Goal: Task Accomplishment & Management: Manage account settings

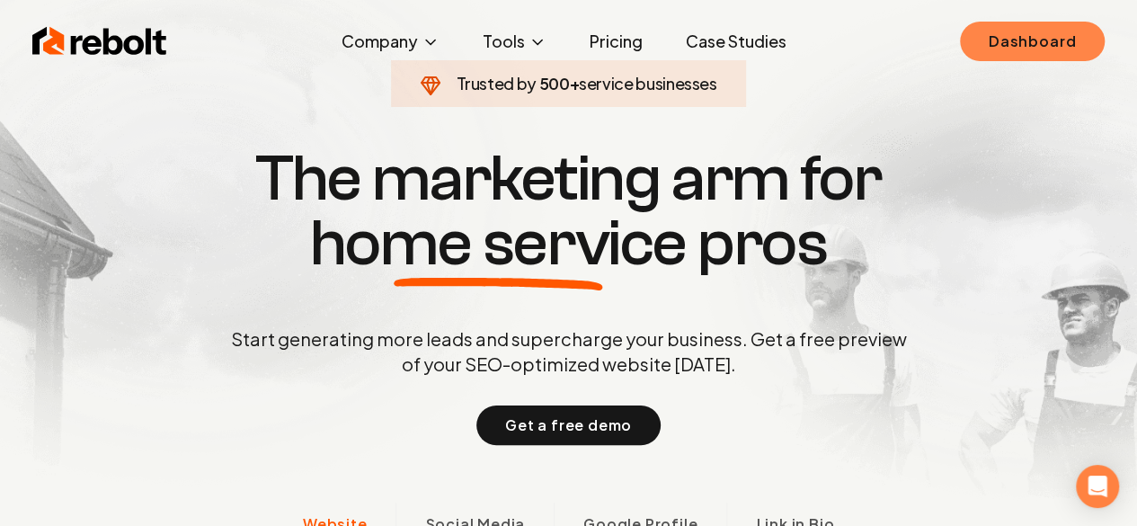
click at [1011, 34] on link "Dashboard" at bounding box center [1032, 42] width 145 height 40
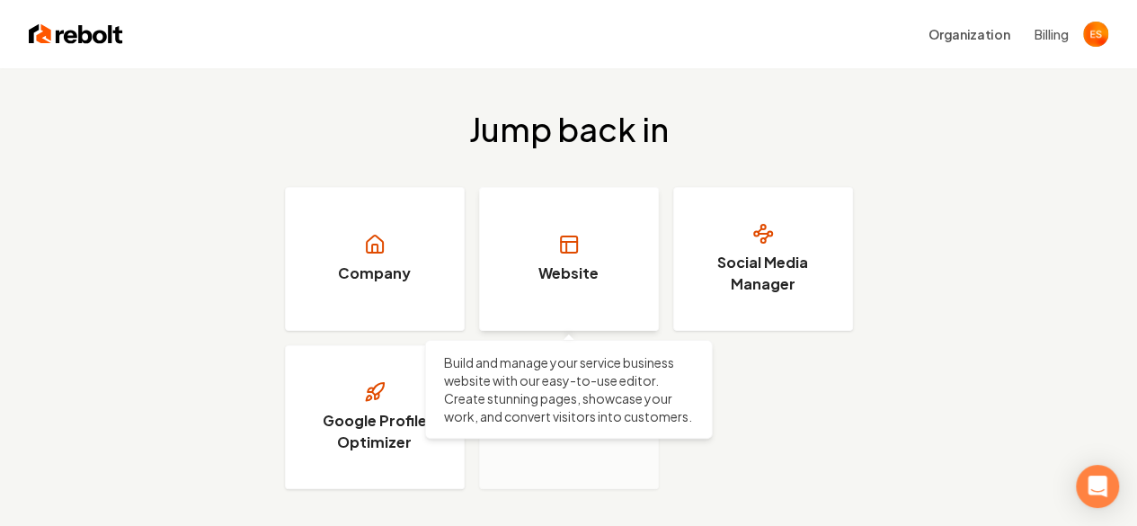
click at [579, 243] on link "Website" at bounding box center [569, 259] width 180 height 144
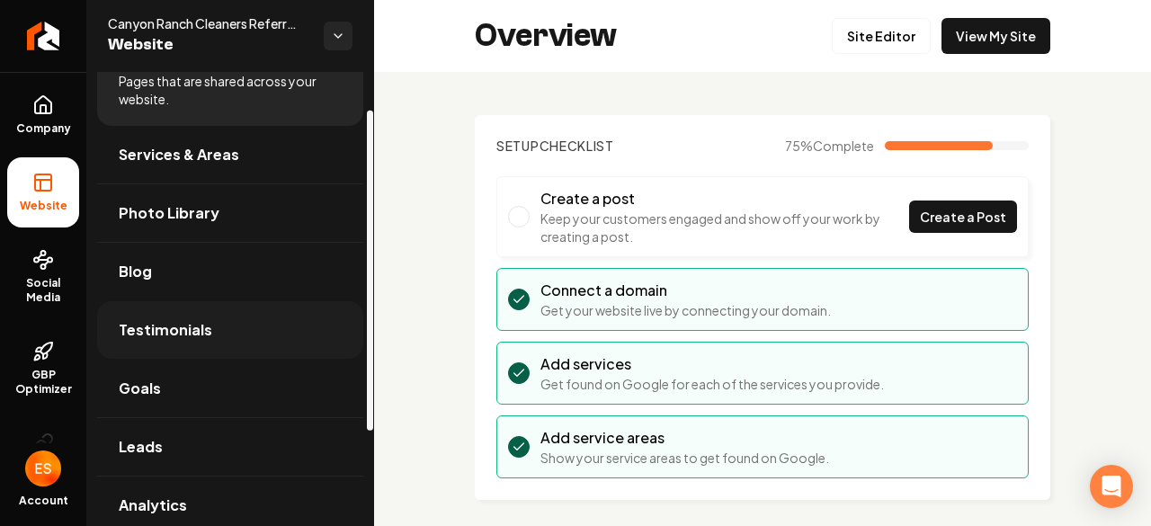
scroll to position [186, 0]
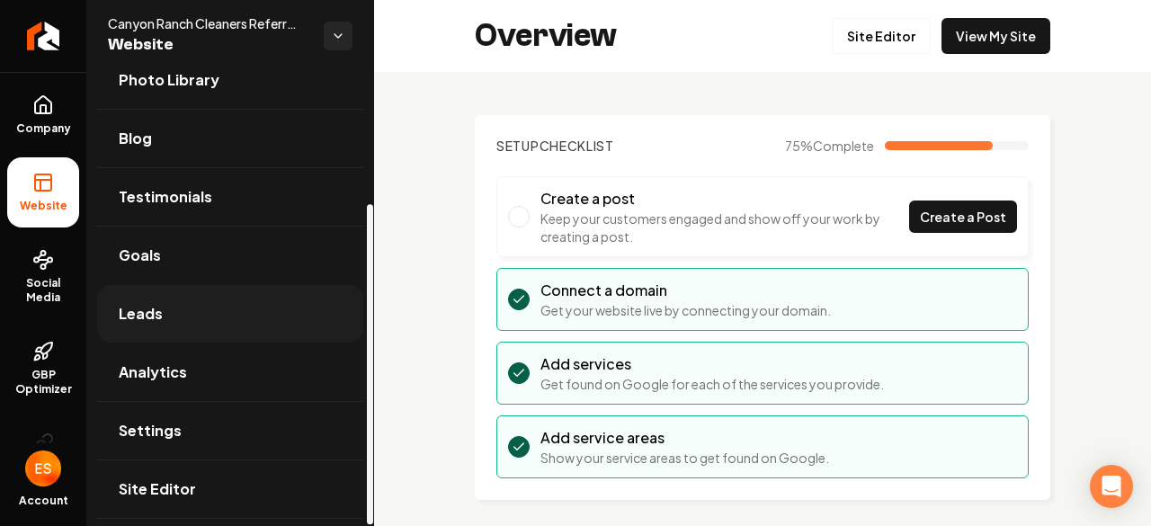
click at [144, 312] on span "Leads" at bounding box center [141, 314] width 44 height 22
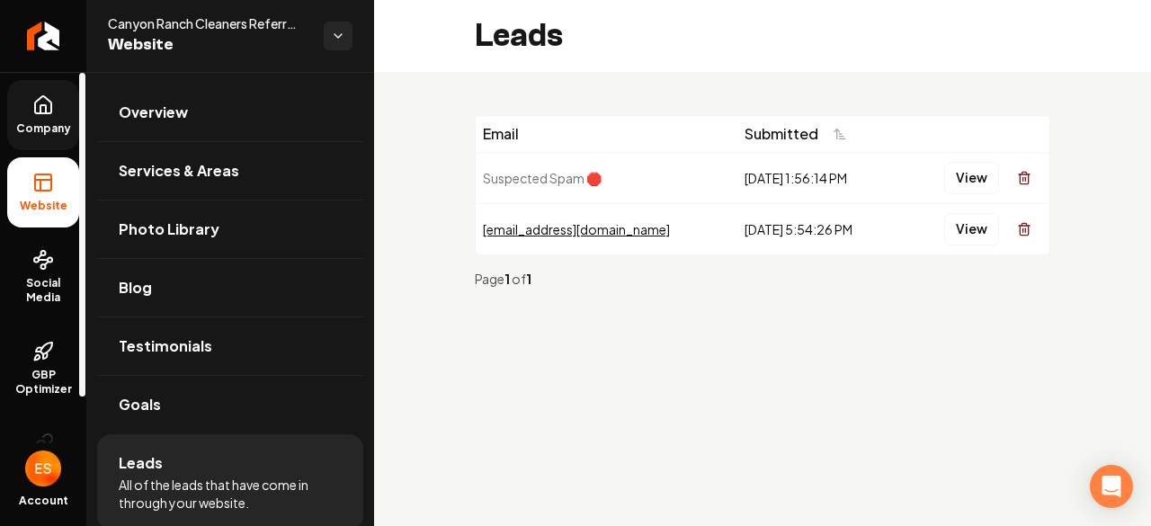
click at [32, 116] on link "Company" at bounding box center [43, 115] width 72 height 70
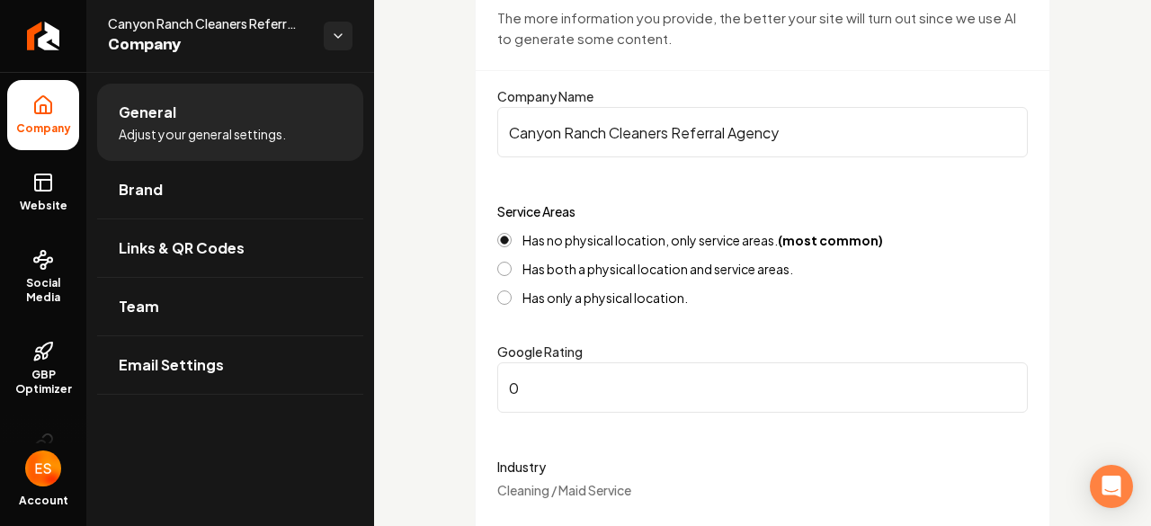
scroll to position [184, 0]
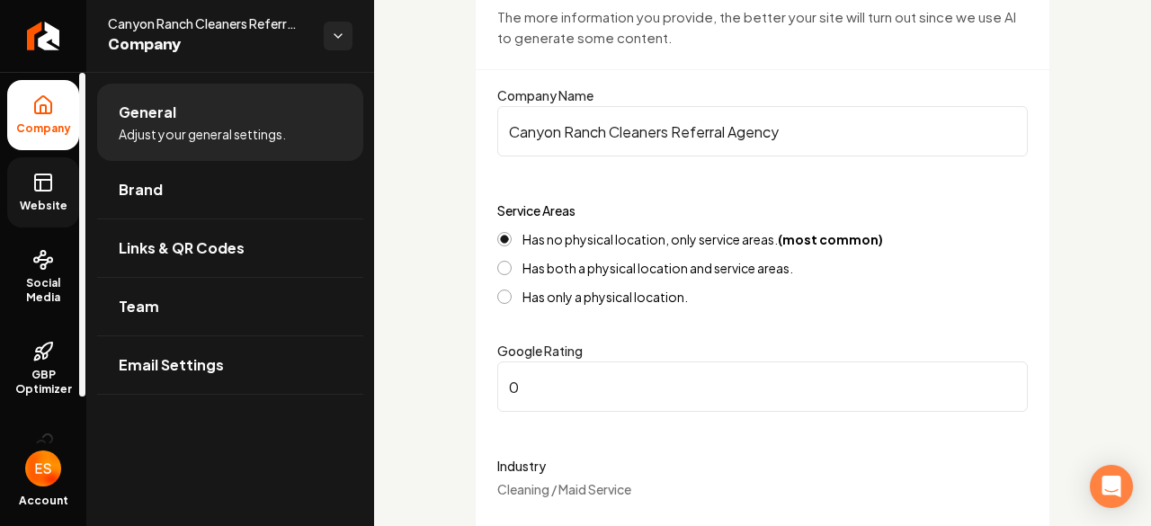
click at [43, 210] on span "Website" at bounding box center [44, 206] width 62 height 14
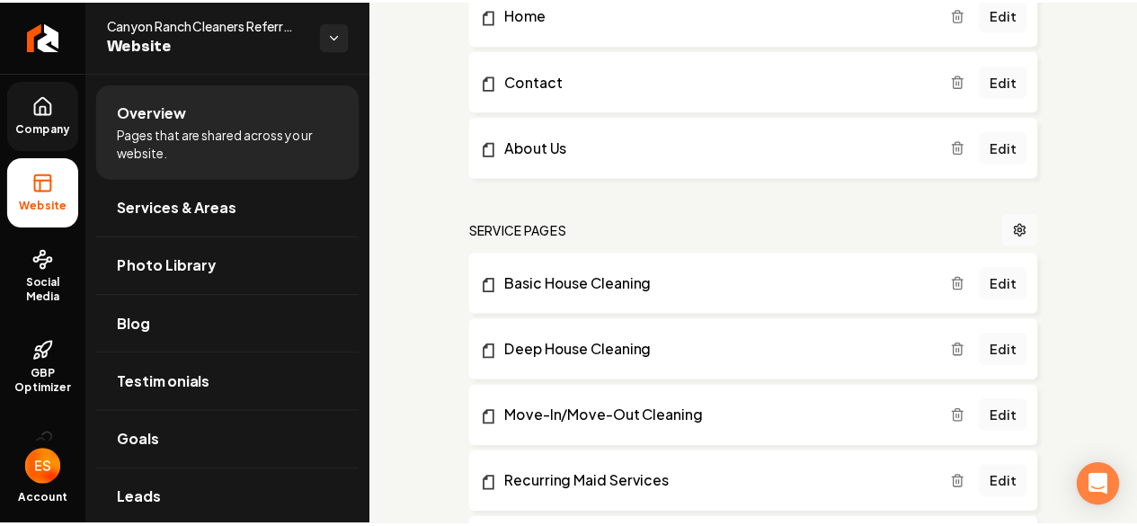
scroll to position [645, 0]
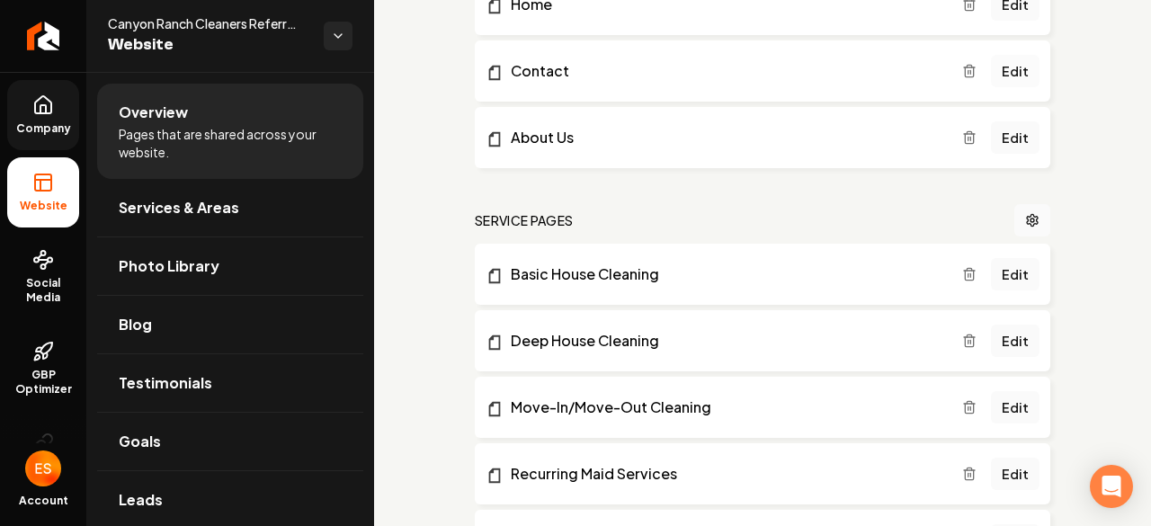
click at [1004, 67] on link "Edit" at bounding box center [1015, 71] width 49 height 32
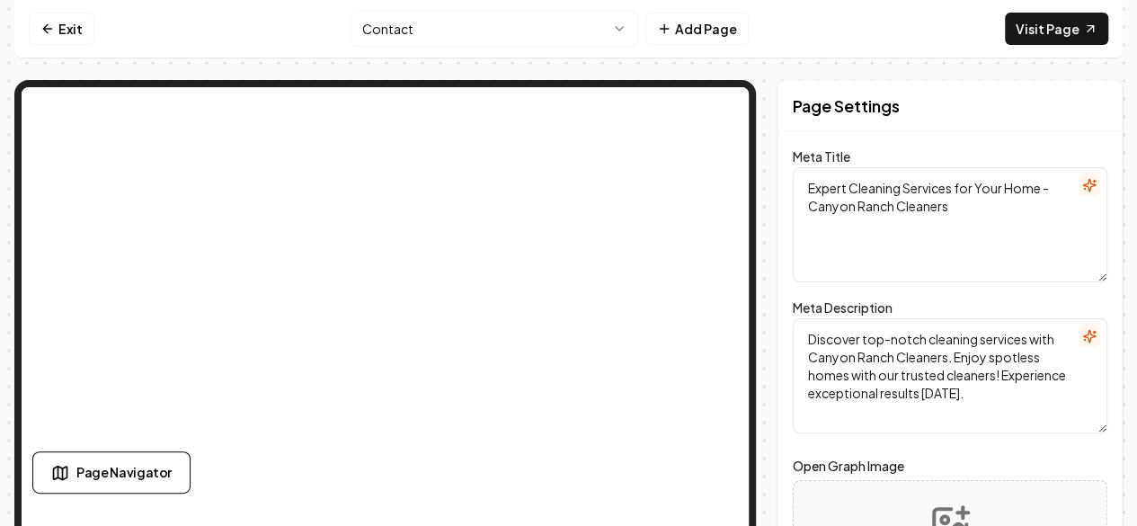
click at [942, 235] on textarea "Expert Cleaning Services for Your Home - Canyon Ranch Cleaners" at bounding box center [950, 224] width 315 height 115
click at [963, 129] on div "Page Settings" at bounding box center [950, 106] width 343 height 50
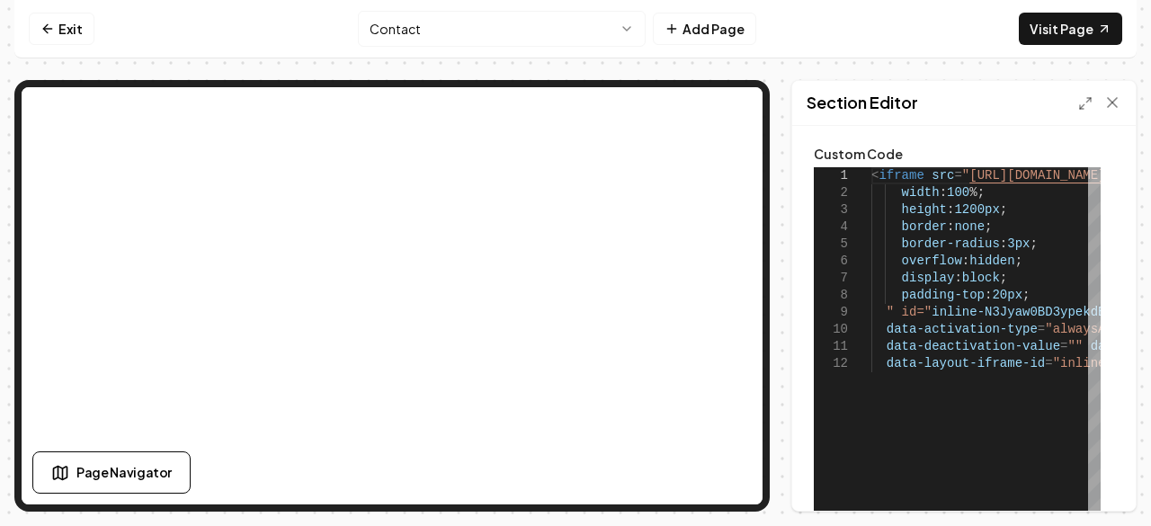
click at [871, 177] on span "<" at bounding box center [874, 175] width 7 height 14
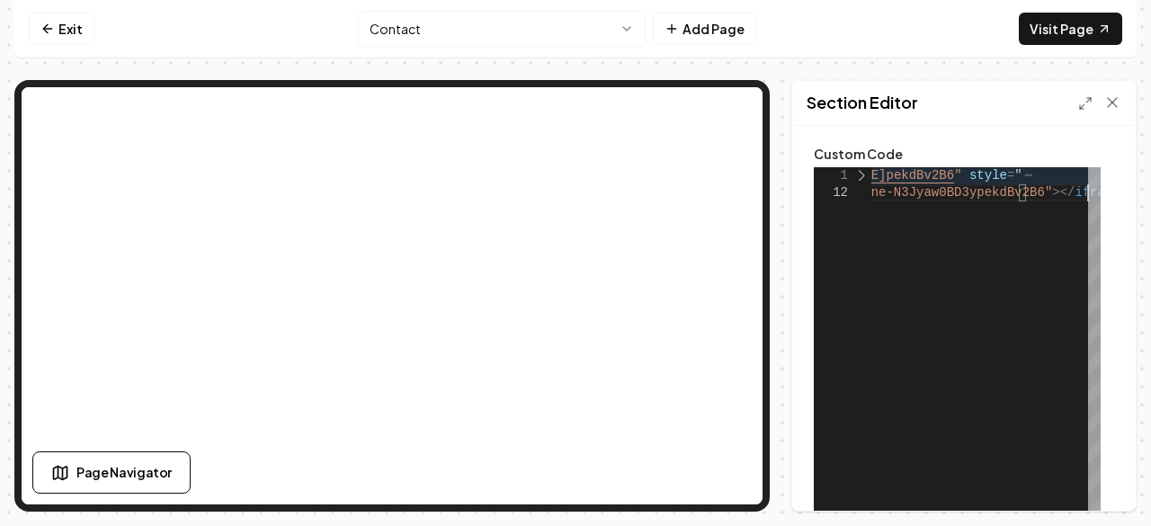
click at [883, 286] on div "< iframe src = " [URL][DOMAIN_NAME] pekdBv2B6 " style = " data-layout-iframe-id…" at bounding box center [960, 392] width 616 height 450
click at [866, 233] on div "1 12" at bounding box center [843, 392] width 58 height 450
click at [858, 173] on div at bounding box center [861, 175] width 23 height 17
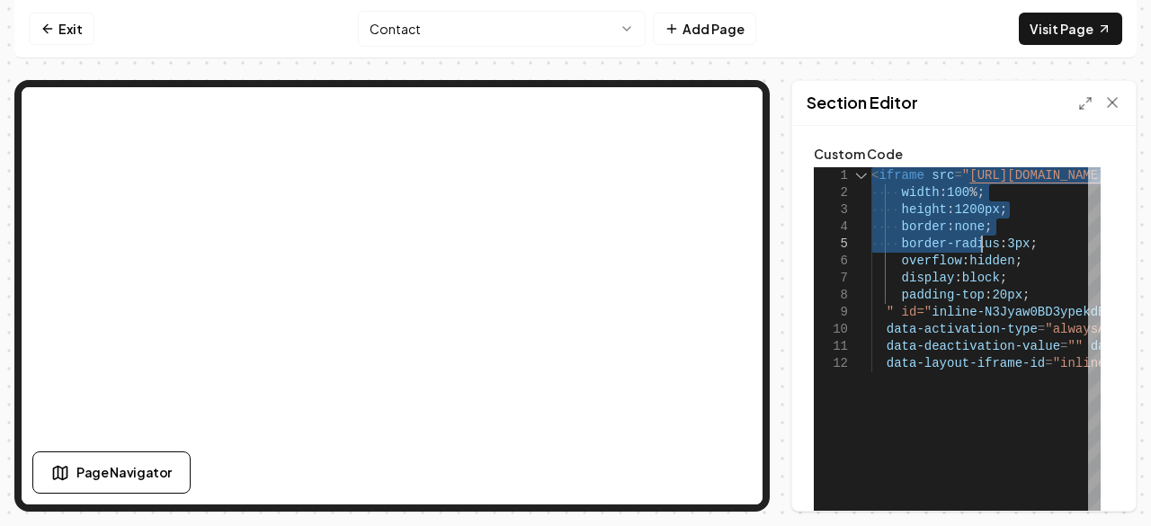
type textarea "**********"
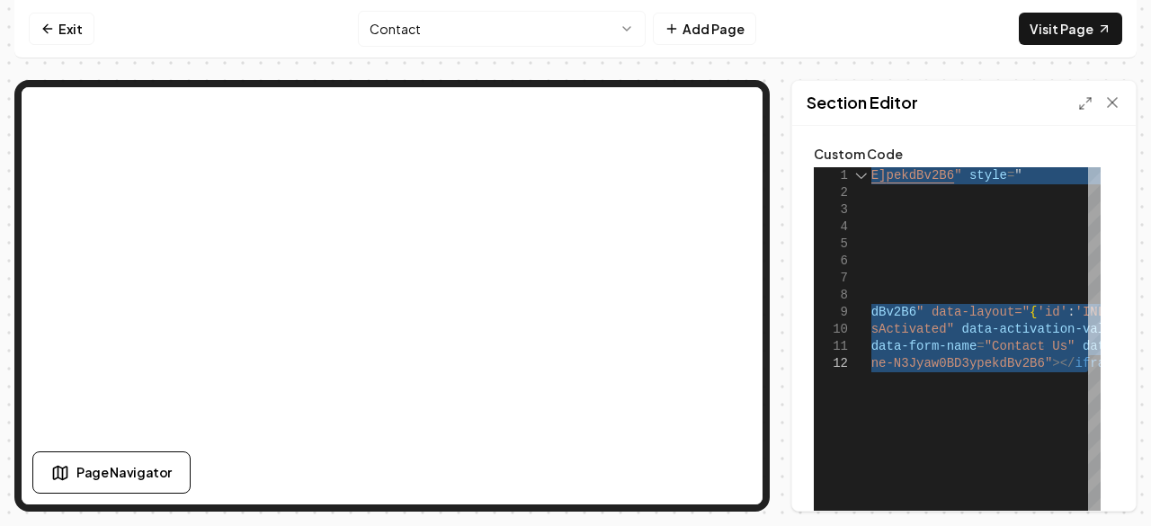
drag, startPoint x: 872, startPoint y: 175, endPoint x: 1086, endPoint y: 551, distance: 432.4
click at [1086, 525] on div "< iframe src = " [URL][DOMAIN_NAME] pekdBv2B6 " style = " width : 100 %; height…" at bounding box center [1083, 392] width 863 height 450
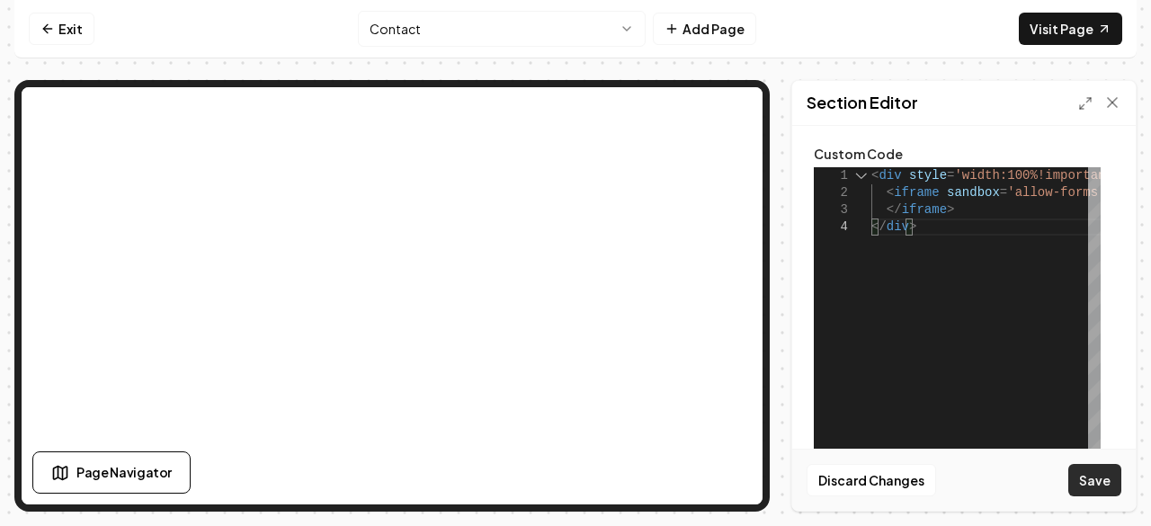
click at [1095, 478] on button "Save" at bounding box center [1094, 480] width 53 height 32
type textarea "**********"
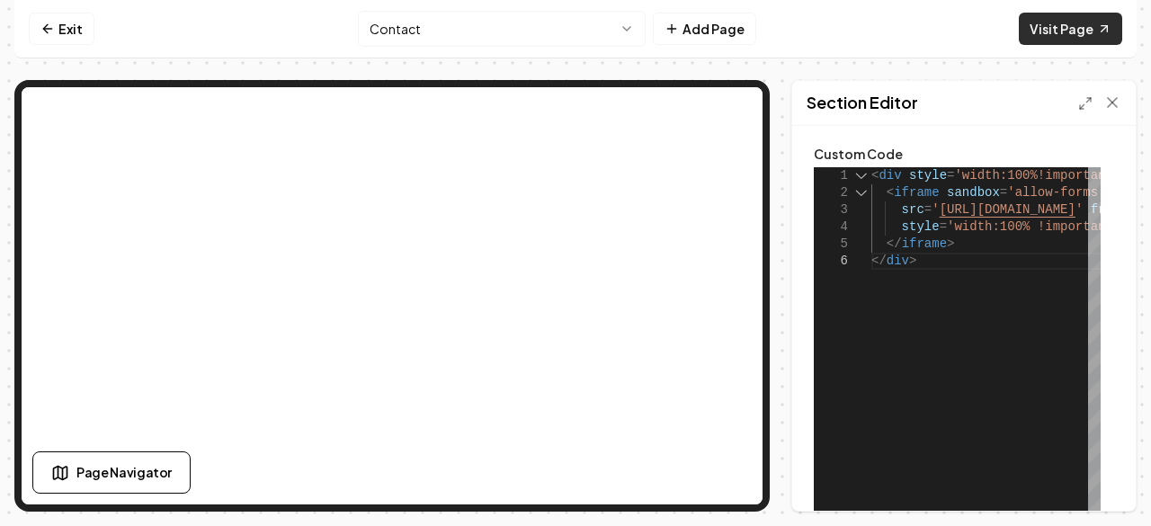
click at [1063, 30] on link "Visit Page" at bounding box center [1070, 29] width 103 height 32
click at [67, 21] on link "Exit" at bounding box center [62, 29] width 66 height 32
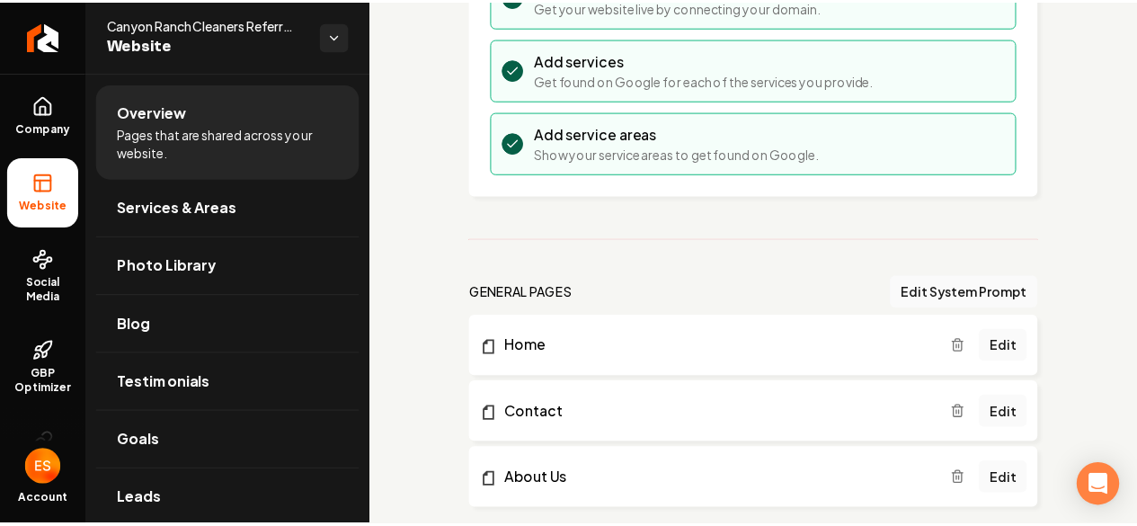
scroll to position [304, 0]
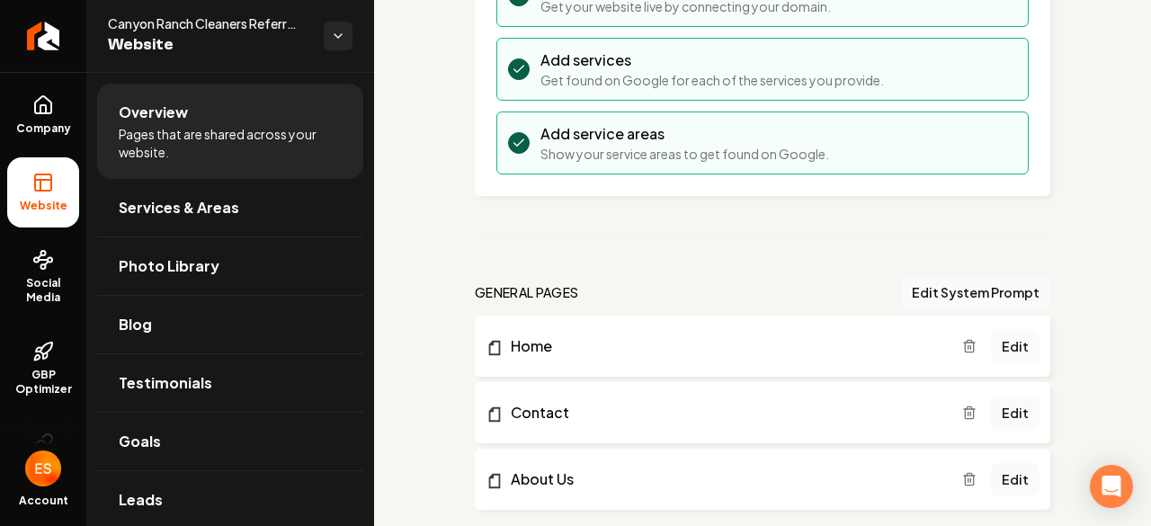
click at [1001, 344] on link "Edit" at bounding box center [1015, 346] width 49 height 32
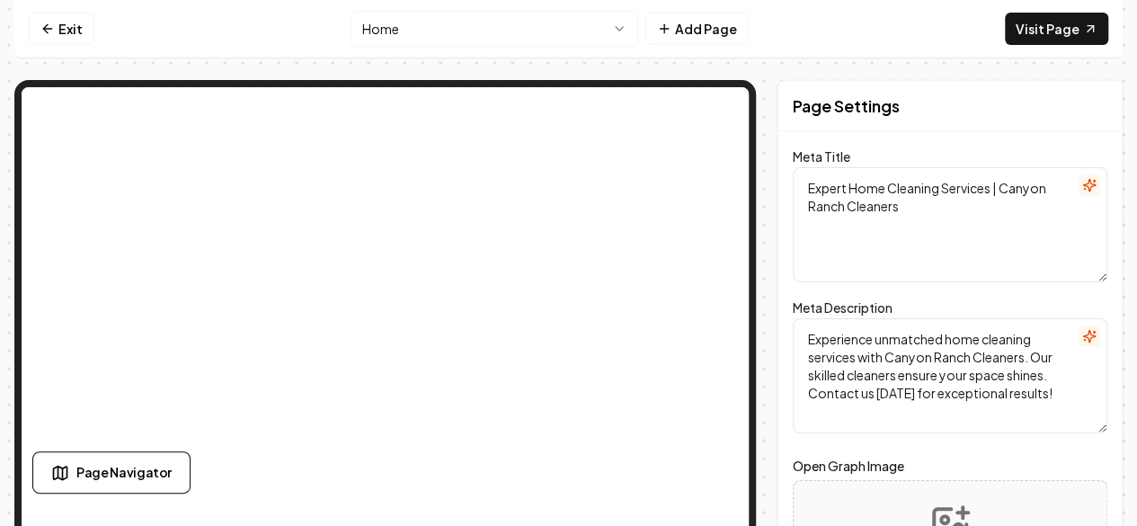
drag, startPoint x: 952, startPoint y: 136, endPoint x: 1019, endPoint y: 121, distance: 68.1
click at [1019, 121] on div "Page Settings" at bounding box center [950, 106] width 343 height 50
click at [1043, 123] on div "Page Settings" at bounding box center [950, 106] width 343 height 50
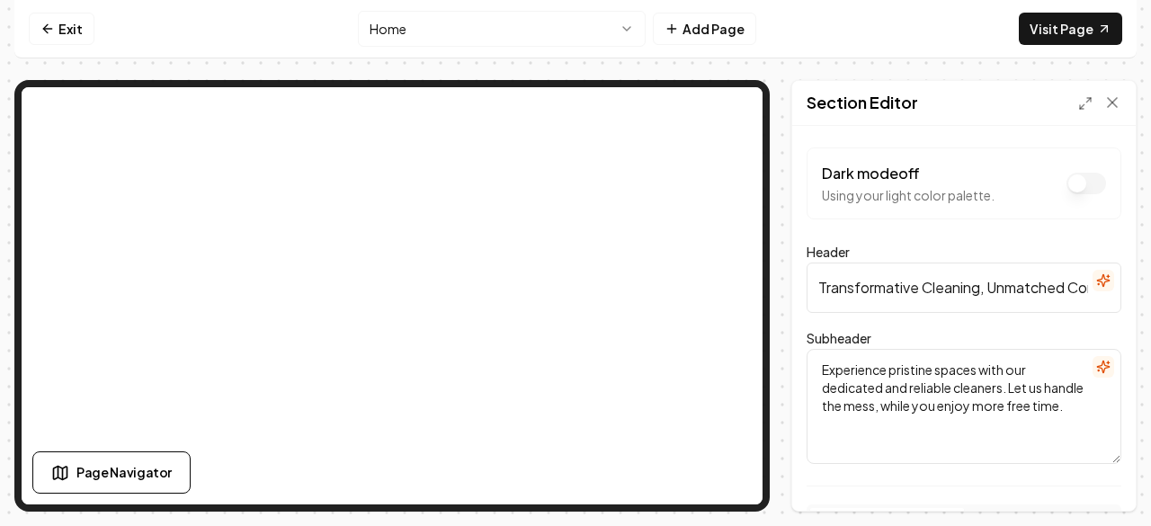
click at [903, 54] on nav "Exit Home Add Page Visit Page" at bounding box center [575, 29] width 1122 height 58
click at [1067, 26] on link "Visit Page" at bounding box center [1070, 29] width 103 height 32
